Goal: Transaction & Acquisition: Purchase product/service

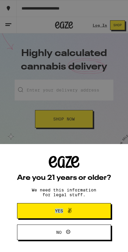
click at [64, 212] on span at bounding box center [68, 211] width 10 height 8
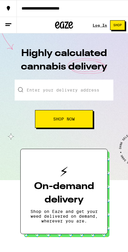
click at [64, 212] on p "Shop on Eaze and get your weed delivered on demand, wherever you are." at bounding box center [63, 216] width 67 height 14
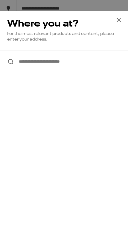
click at [118, 16] on icon at bounding box center [118, 20] width 9 height 9
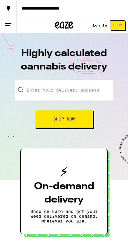
click at [100, 23] on link "Log In" at bounding box center [99, 25] width 14 height 4
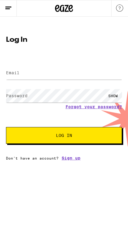
drag, startPoint x: 100, startPoint y: 23, endPoint x: 19, endPoint y: 73, distance: 95.8
click at [0, 0] on html "Log In Email Email Password Password SHOW Forgot your password? Log In Don't ha…" at bounding box center [64, 80] width 128 height 160
click at [19, 73] on label "Email" at bounding box center [12, 72] width 13 height 5
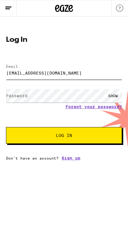
type input "[EMAIL_ADDRESS][DOMAIN_NAME]"
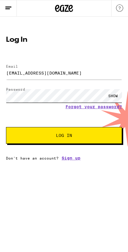
click at [64, 136] on button "Log In" at bounding box center [64, 135] width 116 height 17
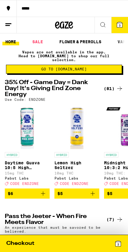
drag, startPoint x: 19, startPoint y: 73, endPoint x: 0, endPoint y: 0, distance: 76.1
drag, startPoint x: 0, startPoint y: 0, endPoint x: 122, endPoint y: 26, distance: 125.0
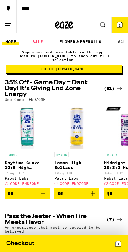
click at [122, 26] on icon at bounding box center [119, 24] width 5 height 5
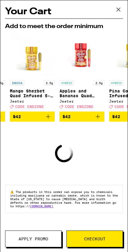
scroll to position [0, 292]
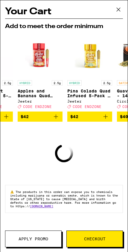
click at [112, 109] on div "Deal Created with Sketch. CODE ENDZONE" at bounding box center [89, 106] width 45 height 4
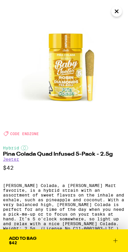
click at [117, 12] on icon "Close" at bounding box center [116, 11] width 3 height 3
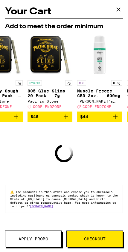
scroll to position [0, 125]
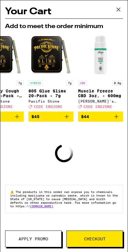
drag, startPoint x: 117, startPoint y: 12, endPoint x: 0, endPoint y: 0, distance: 118.2
